Goal: Check status: Check status

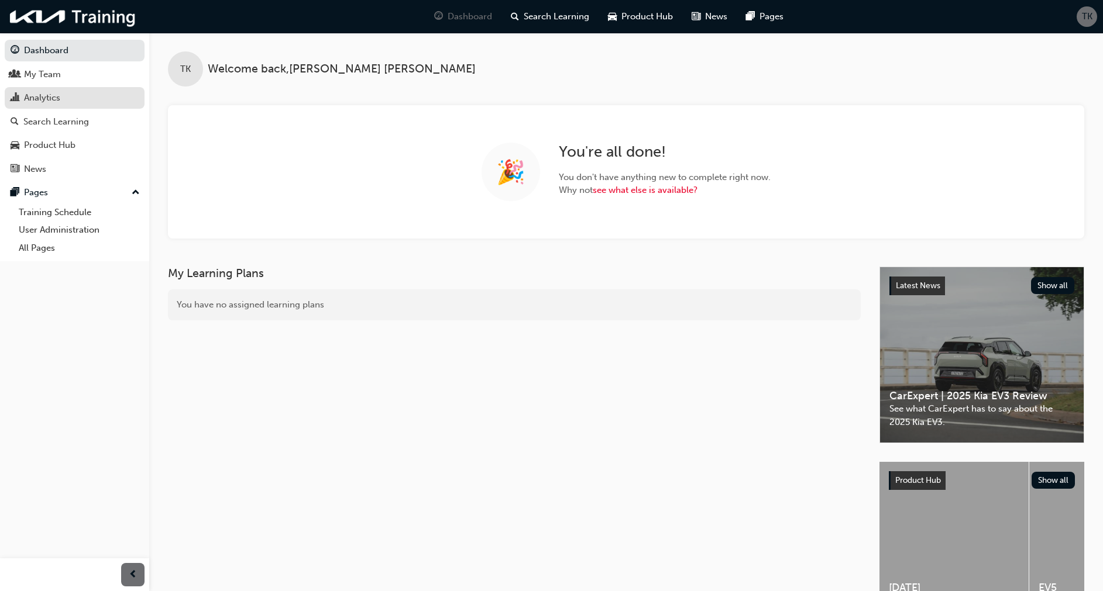
click at [46, 97] on div "Analytics" at bounding box center [42, 97] width 36 height 13
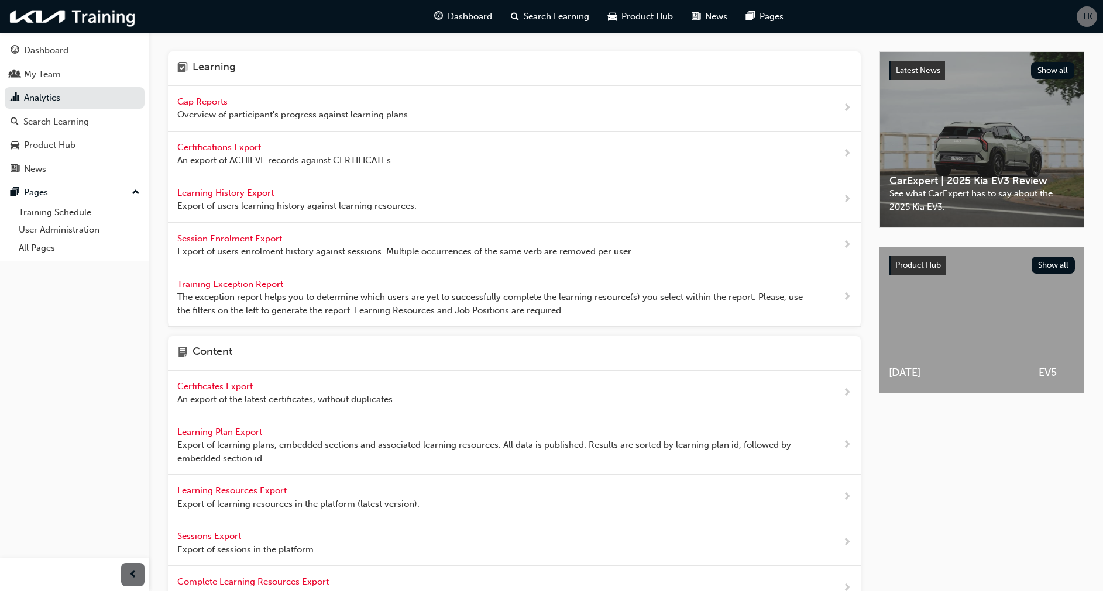
click at [199, 97] on span "Gap Reports" at bounding box center [203, 102] width 53 height 11
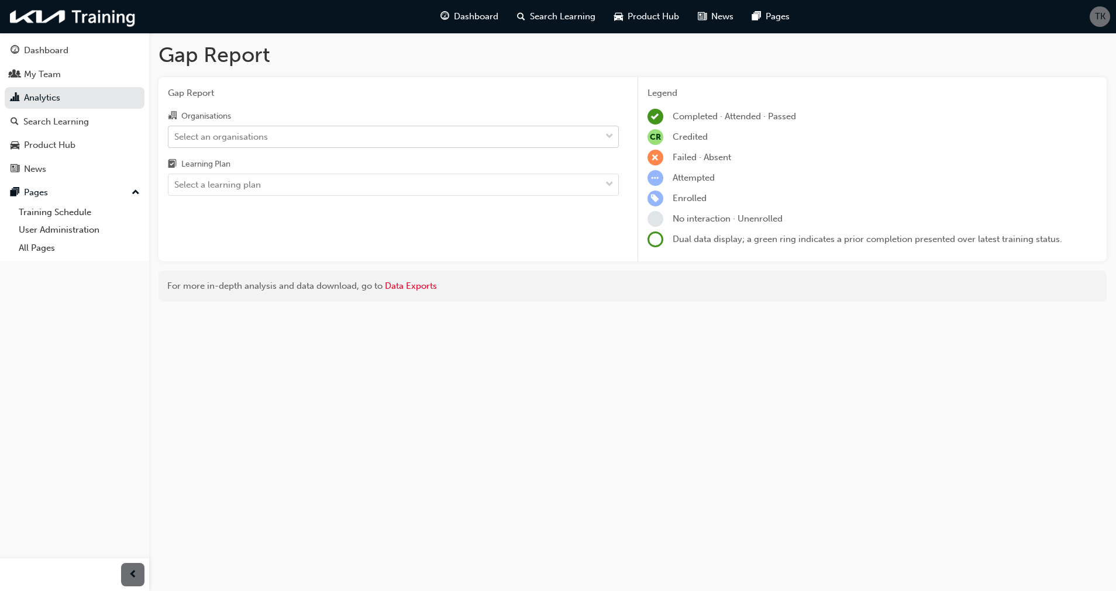
click at [225, 135] on div "Select an organisations" at bounding box center [221, 136] width 94 height 13
click at [175, 135] on input "Organisations Select an organisations" at bounding box center [174, 136] width 1 height 10
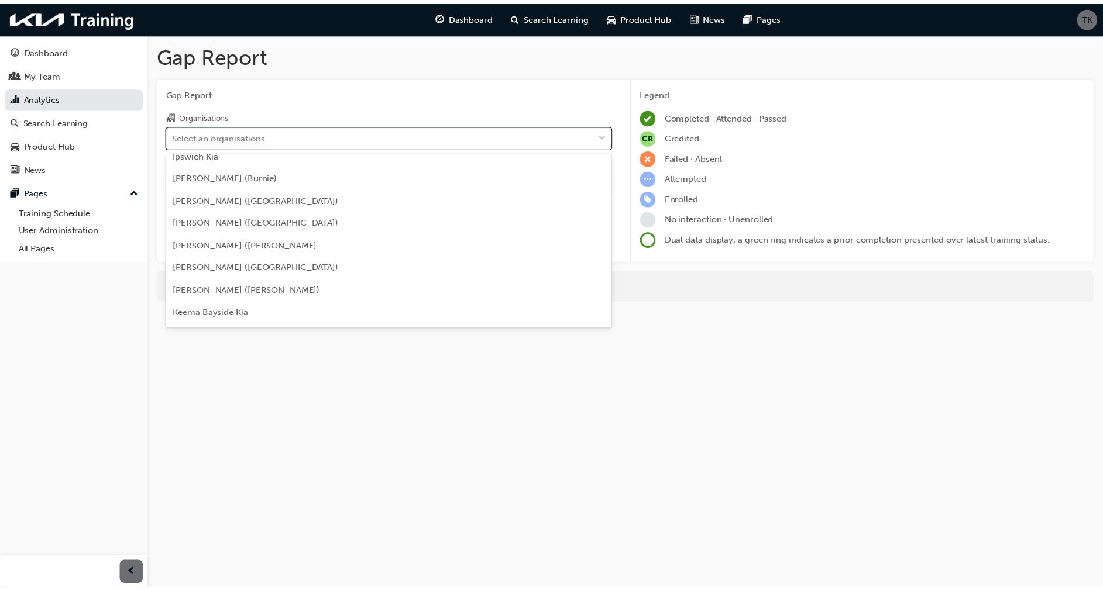
scroll to position [1256, 0]
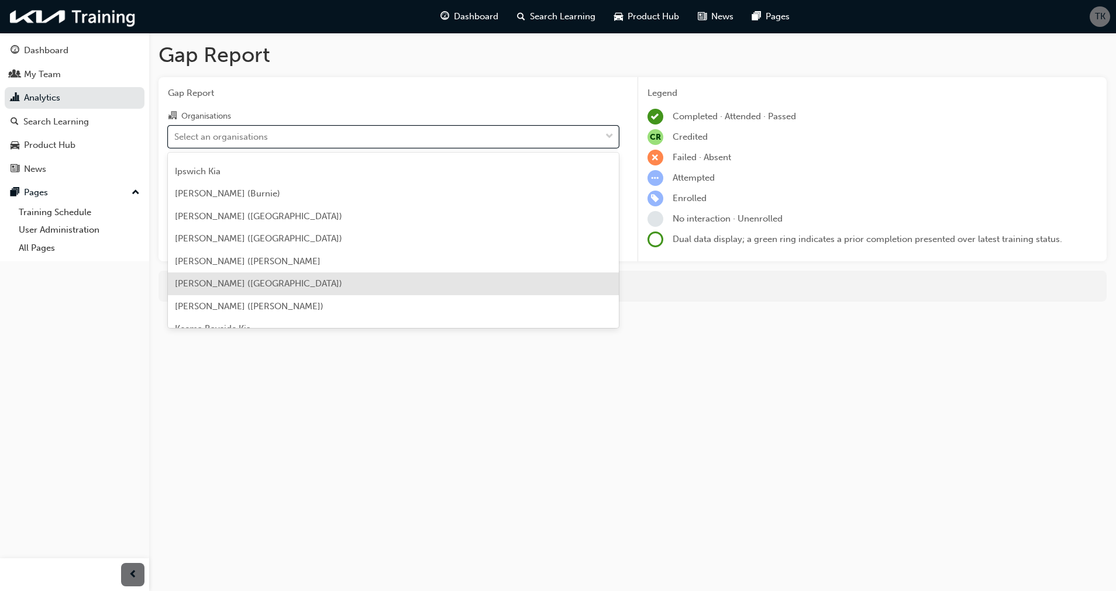
click at [349, 283] on div "[PERSON_NAME] ([GEOGRAPHIC_DATA])" at bounding box center [393, 284] width 451 height 23
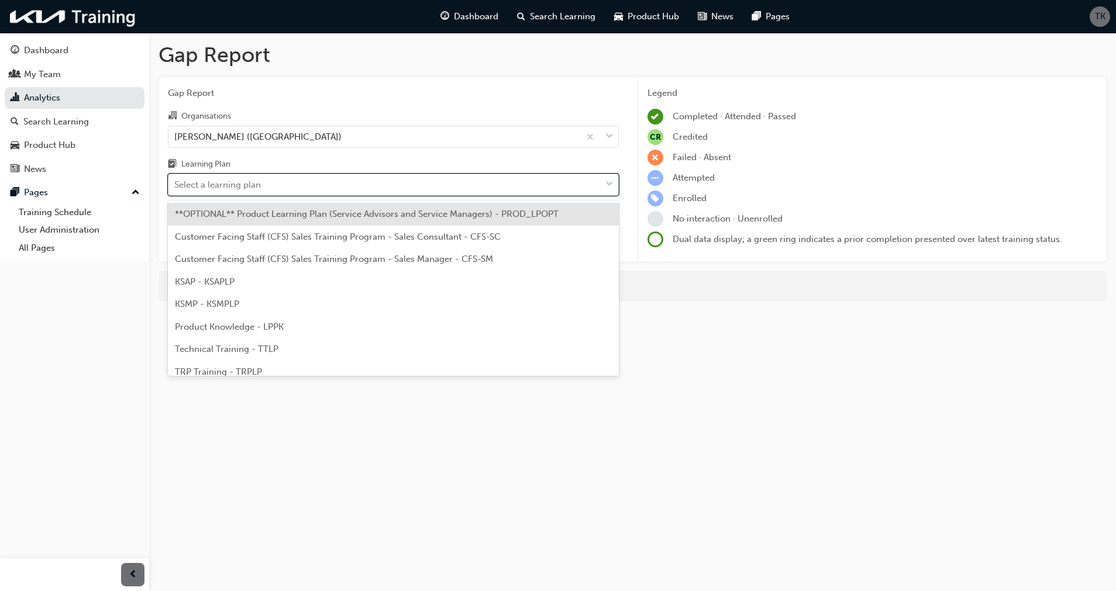
click at [296, 188] on div "Select a learning plan" at bounding box center [384, 185] width 432 height 20
click at [175, 188] on input "Learning Plan option **OPTIONAL** Product Learning Plan (Service Advisors and S…" at bounding box center [174, 185] width 1 height 10
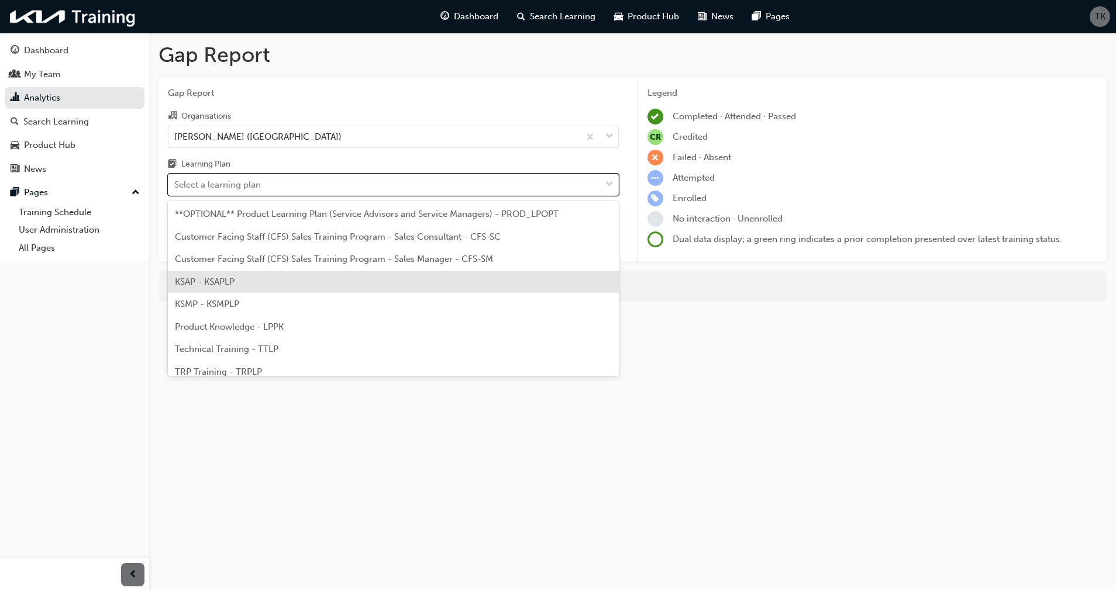
click at [239, 278] on div "KSAP - KSAPLP" at bounding box center [393, 282] width 451 height 23
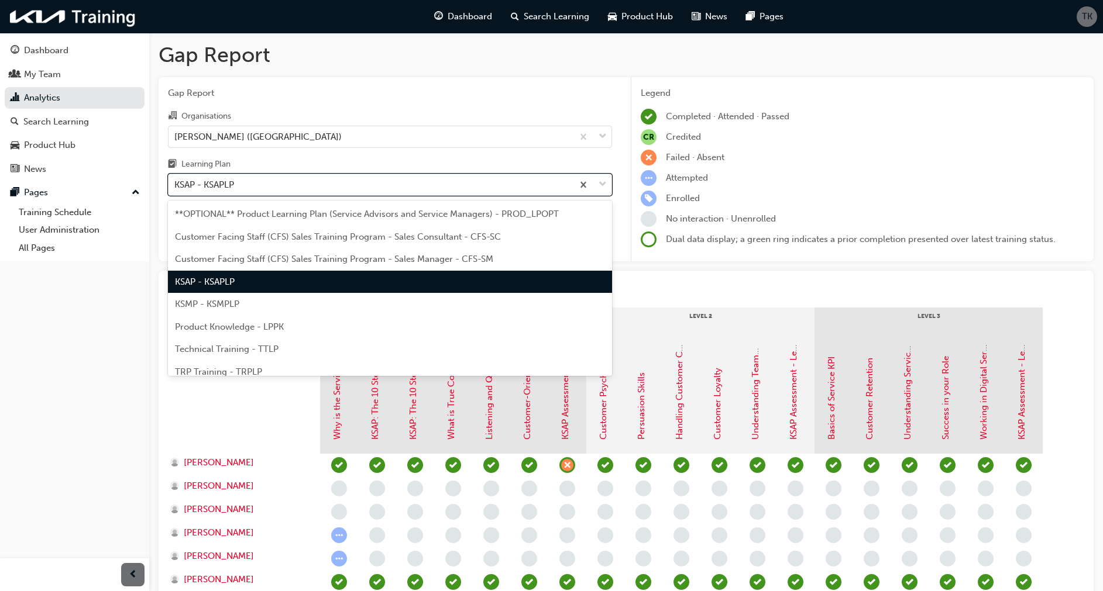
click at [358, 178] on div "KSAP - KSAPLP" at bounding box center [370, 185] width 404 height 20
click at [175, 180] on input "Learning Plan option KSAP - KSAPLP, selected. option KSAP - KSAPLP focused, 4 o…" at bounding box center [174, 185] width 1 height 10
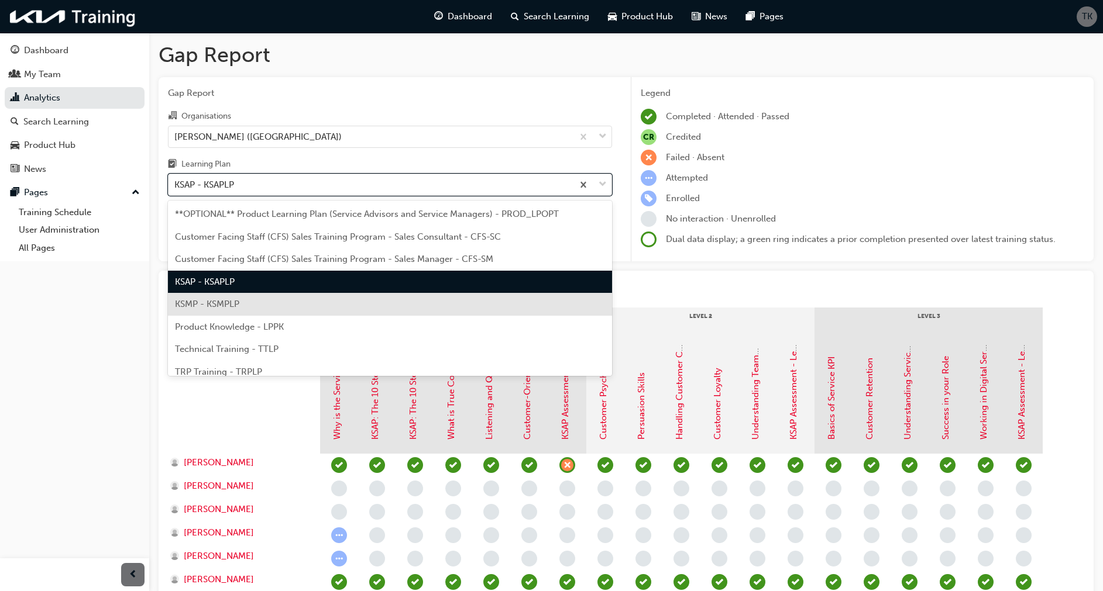
click at [256, 304] on div "KSMP - KSMPLP" at bounding box center [390, 304] width 444 height 23
